Goal: Navigation & Orientation: Find specific page/section

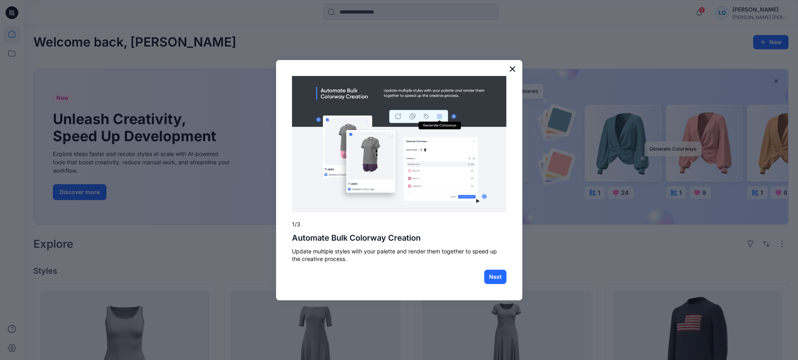
click at [513, 66] on button "×" at bounding box center [513, 68] width 8 height 13
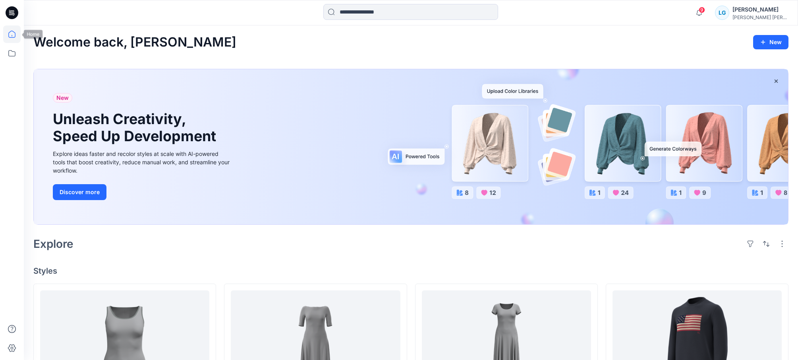
click at [10, 6] on icon at bounding box center [12, 12] width 13 height 25
click at [12, 45] on icon at bounding box center [11, 53] width 17 height 17
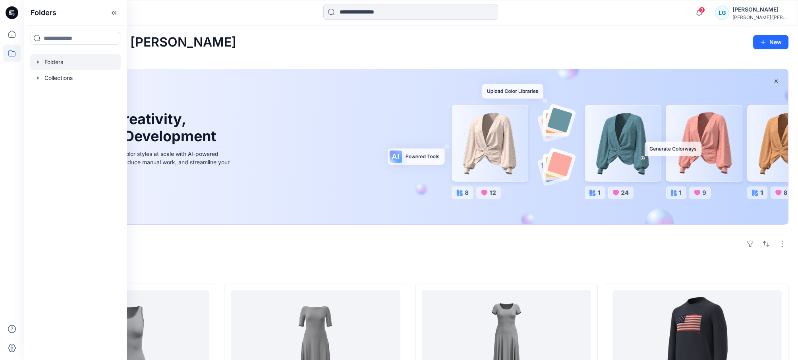
click at [39, 61] on icon "button" at bounding box center [38, 62] width 6 height 6
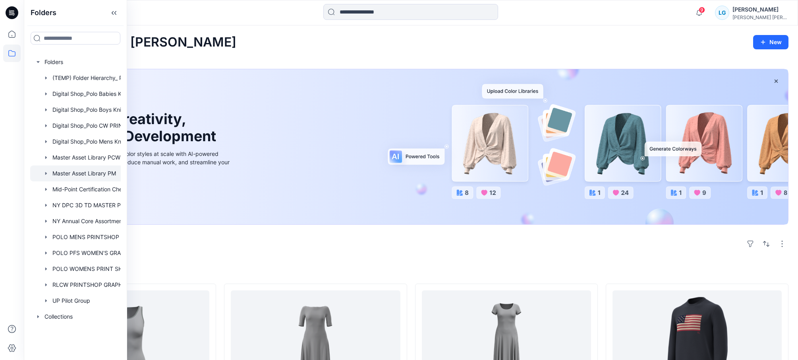
click at [54, 174] on div at bounding box center [85, 173] width 111 height 16
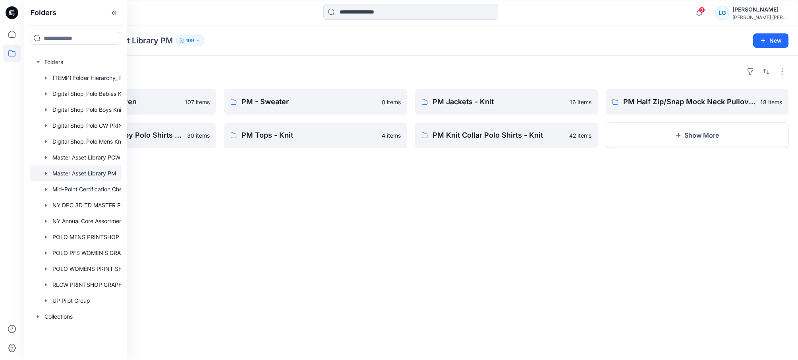
click at [196, 175] on div "Folders PM Sport Shirts - Woven 107 items PM Cut and Sew/Rugby Polo Shirts - Kn…" at bounding box center [411, 208] width 774 height 304
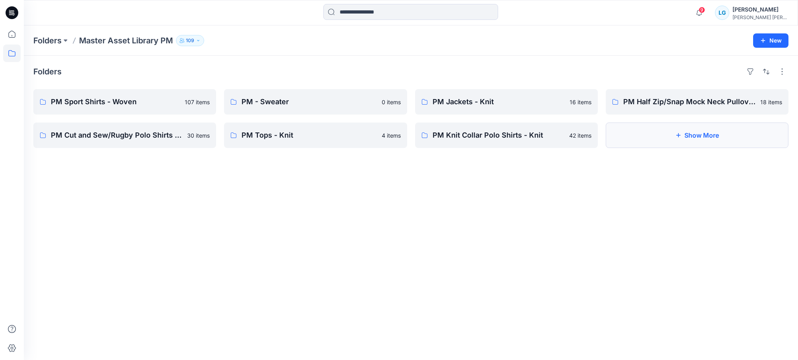
click at [665, 134] on button "Show More" at bounding box center [697, 134] width 183 height 25
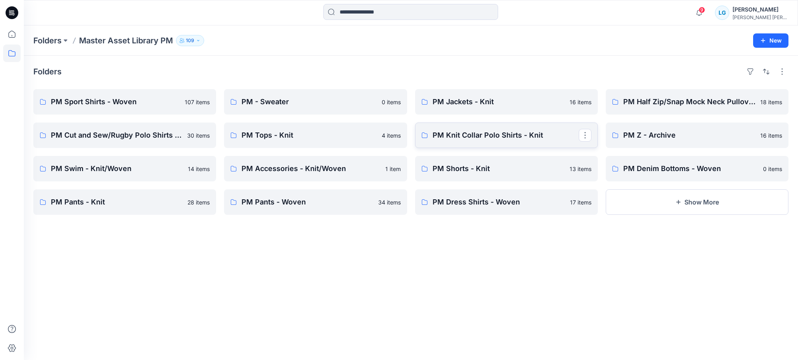
click at [540, 138] on p "PM Knit Collar Polo Shirts - Knit" at bounding box center [506, 135] width 146 height 11
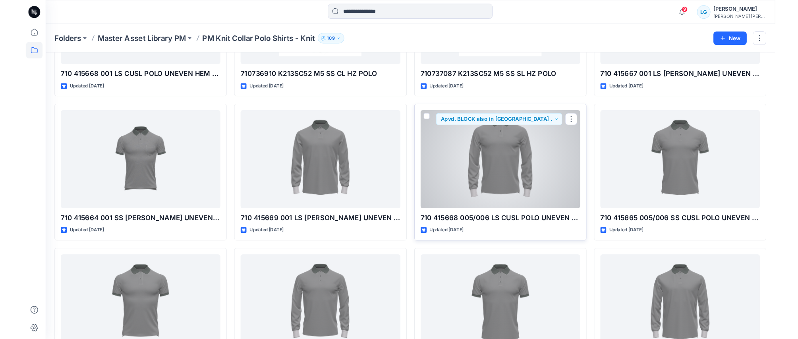
scroll to position [292, 0]
